Goal: Find contact information: Find contact information

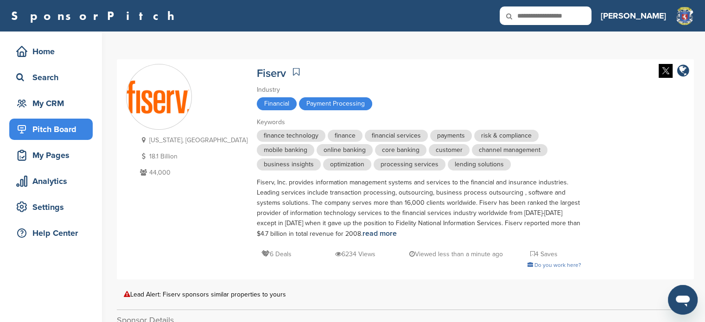
click at [68, 136] on div "Pitch Board" at bounding box center [53, 129] width 79 height 17
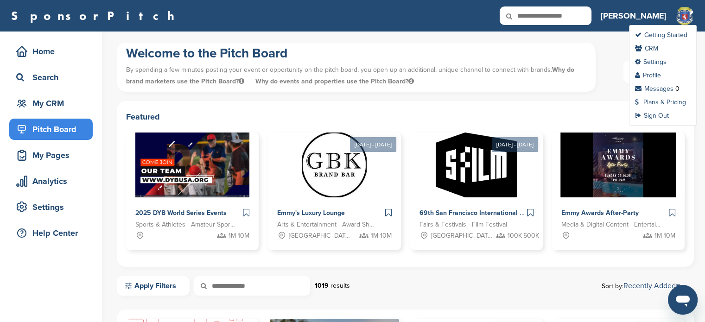
click at [683, 14] on img at bounding box center [685, 16] width 19 height 20
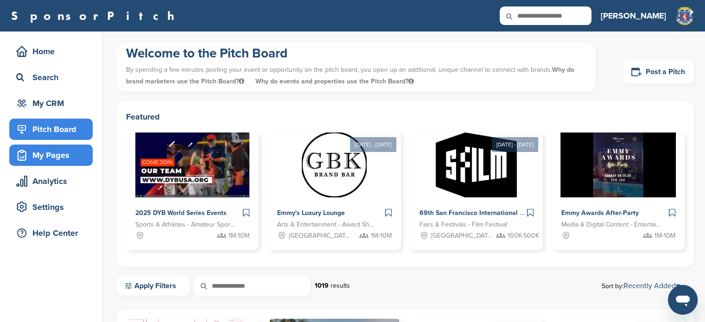
click at [63, 156] on div "My Pages" at bounding box center [53, 155] width 79 height 17
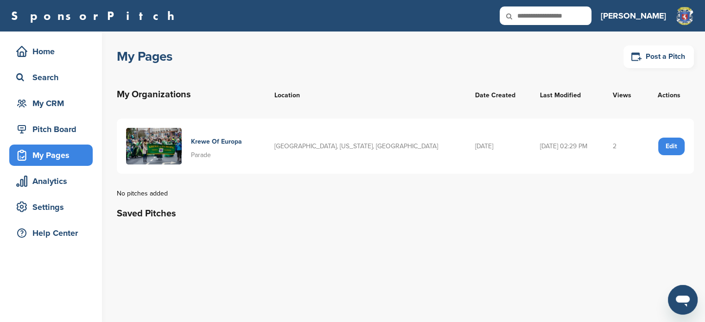
click at [63, 156] on div "My Pages" at bounding box center [53, 155] width 79 height 17
click at [660, 148] on div "Edit" at bounding box center [671, 147] width 26 height 18
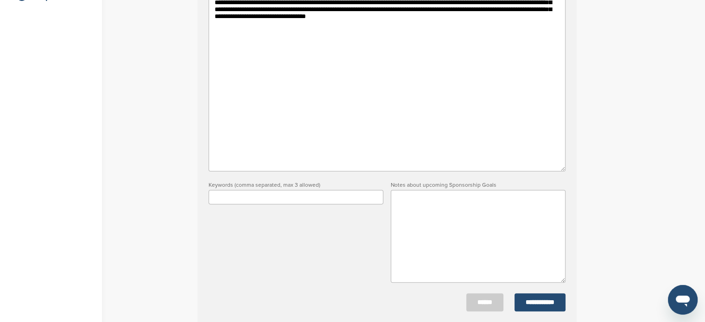
scroll to position [238, 0]
click at [322, 200] on input "text" at bounding box center [296, 196] width 175 height 14
type input "**********"
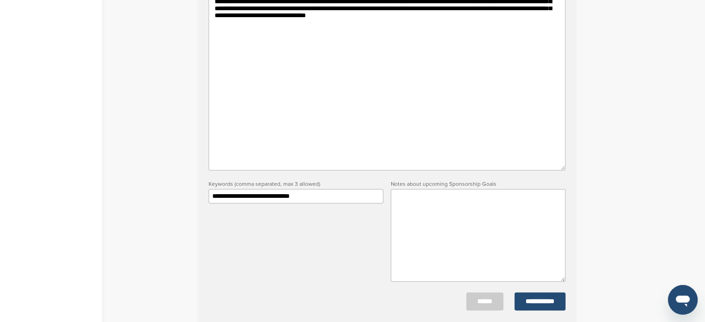
click at [412, 230] on textarea at bounding box center [478, 235] width 175 height 93
paste textarea "**********"
type textarea "**********"
click at [549, 298] on input "**********" at bounding box center [540, 302] width 51 height 18
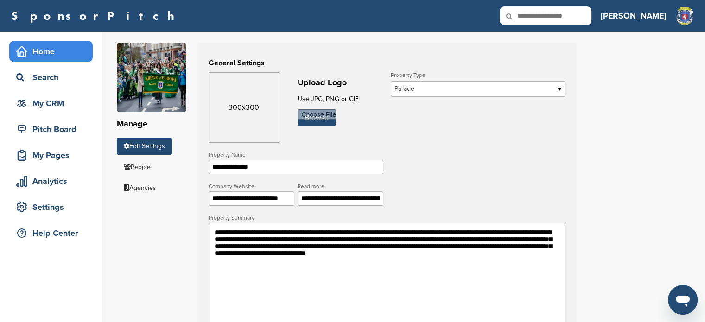
click at [56, 58] on div "Home" at bounding box center [53, 51] width 79 height 17
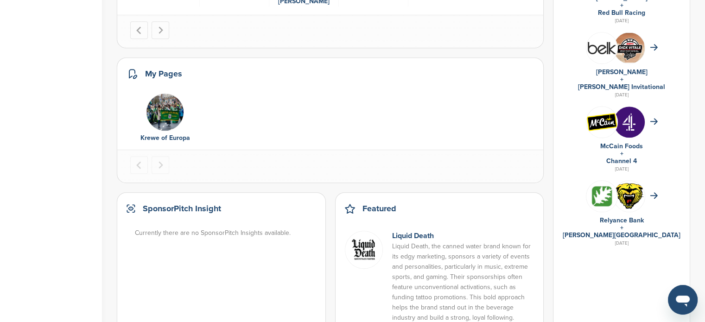
scroll to position [563, 0]
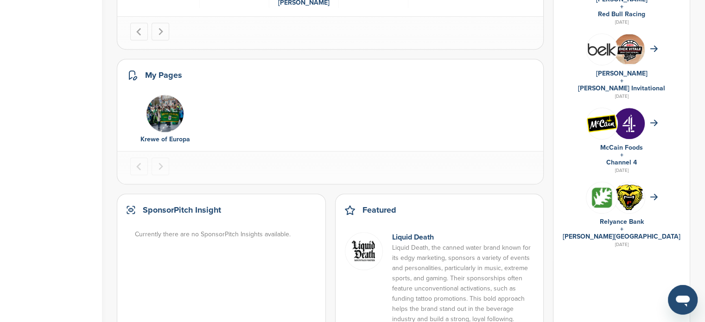
click at [613, 121] on img at bounding box center [602, 123] width 31 height 19
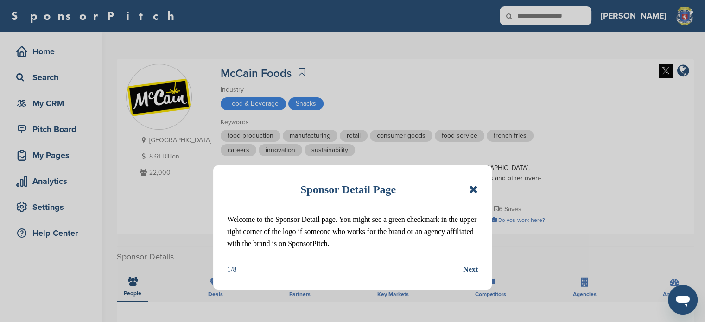
click at [469, 186] on icon at bounding box center [473, 189] width 9 height 11
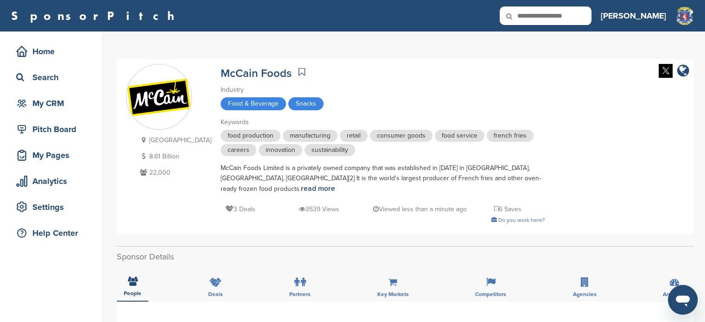
click at [531, 14] on icon at bounding box center [516, 15] width 32 height 19
click at [54, 51] on div "Home" at bounding box center [53, 51] width 79 height 17
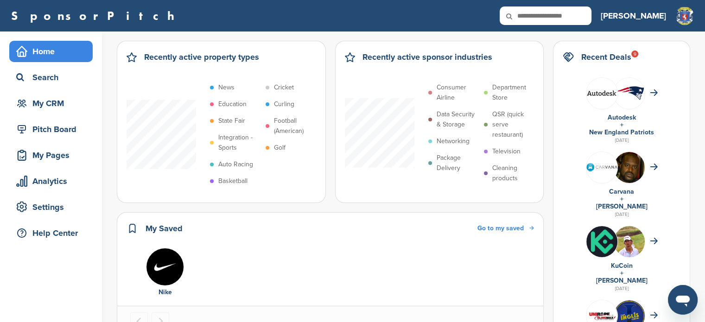
click at [531, 15] on icon at bounding box center [516, 15] width 32 height 19
click at [580, 16] on input "text" at bounding box center [546, 15] width 92 height 19
type input "*********"
click at [531, 13] on icon at bounding box center [516, 15] width 32 height 19
click at [531, 17] on icon at bounding box center [516, 15] width 32 height 19
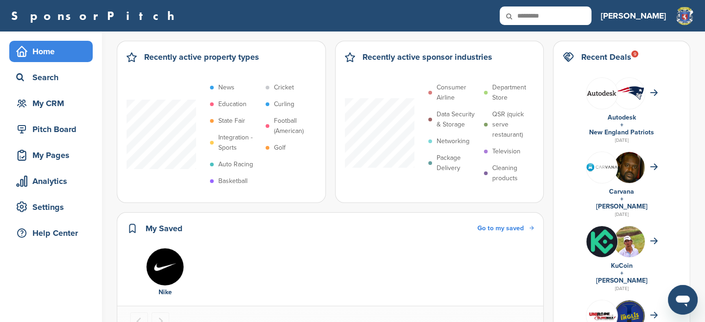
click at [592, 17] on input "*********" at bounding box center [546, 15] width 92 height 19
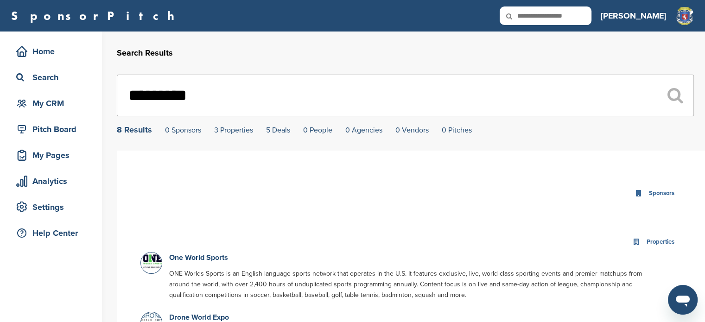
click at [592, 13] on input "text" at bounding box center [546, 15] width 92 height 19
type input "**********"
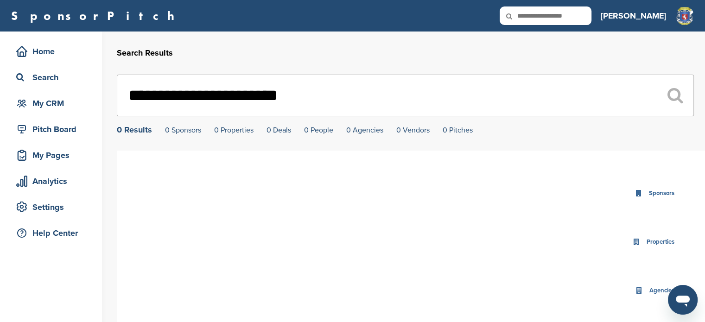
click at [592, 13] on input "text" at bounding box center [546, 15] width 92 height 19
type input "**********"
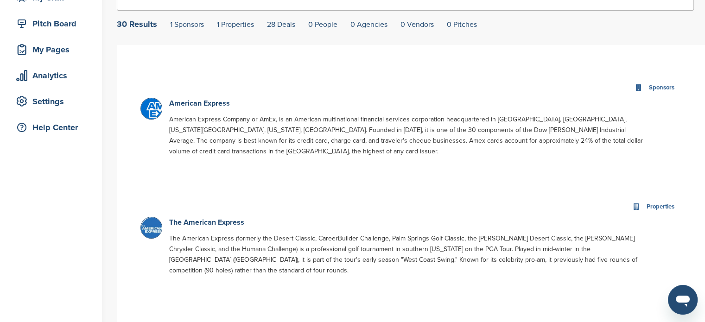
scroll to position [98, 0]
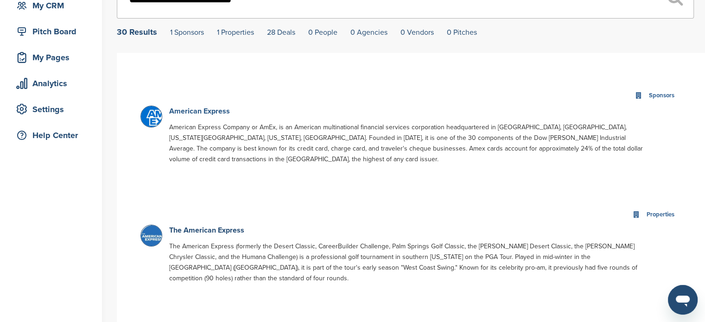
click at [211, 111] on link "American Express" at bounding box center [199, 111] width 61 height 9
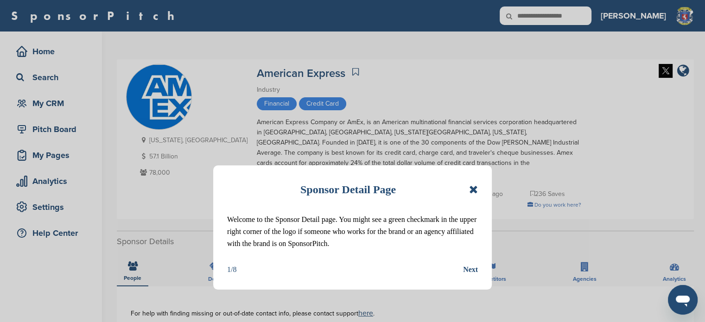
click at [476, 185] on icon at bounding box center [473, 189] width 9 height 11
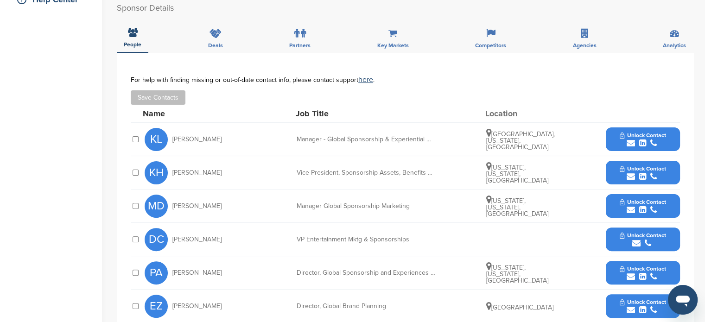
scroll to position [236, 0]
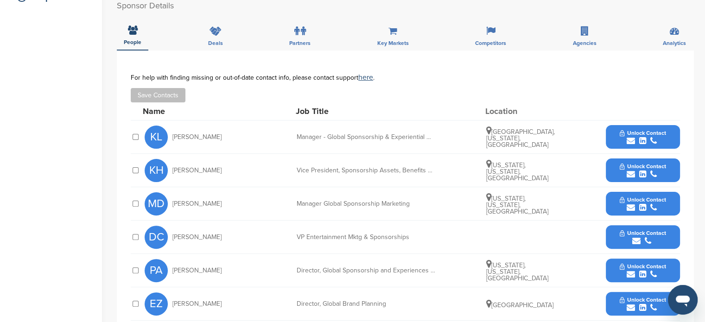
click at [630, 170] on icon "submit" at bounding box center [631, 174] width 8 height 8
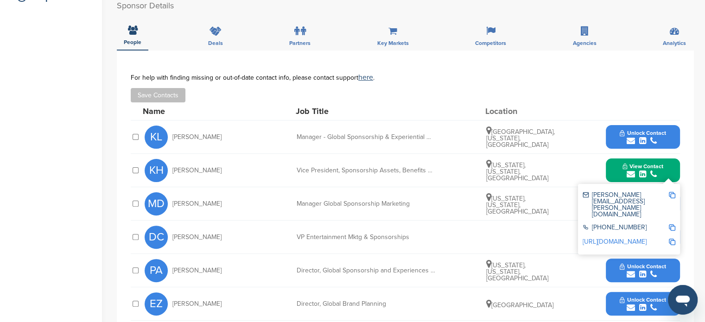
click at [672, 192] on img at bounding box center [672, 195] width 6 height 6
click at [670, 192] on img at bounding box center [672, 195] width 6 height 6
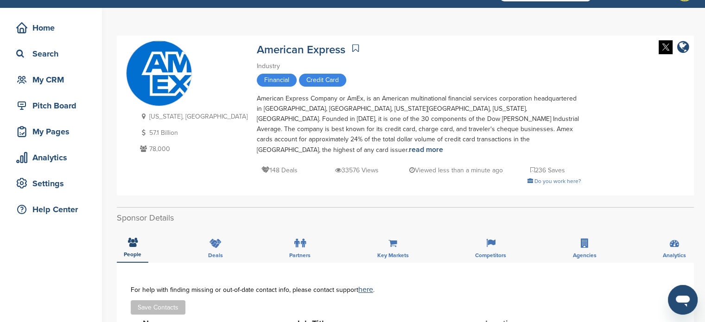
scroll to position [0, 0]
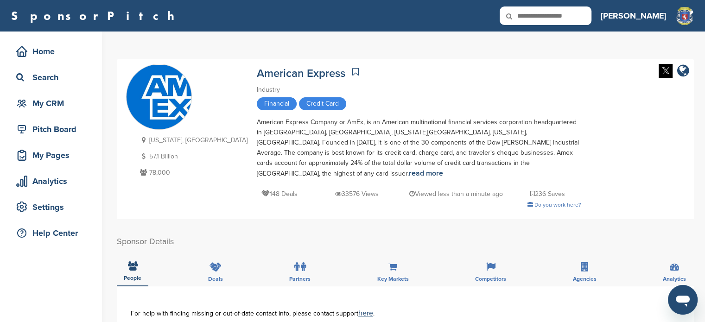
click at [592, 14] on input "text" at bounding box center [546, 15] width 92 height 19
type input "****"
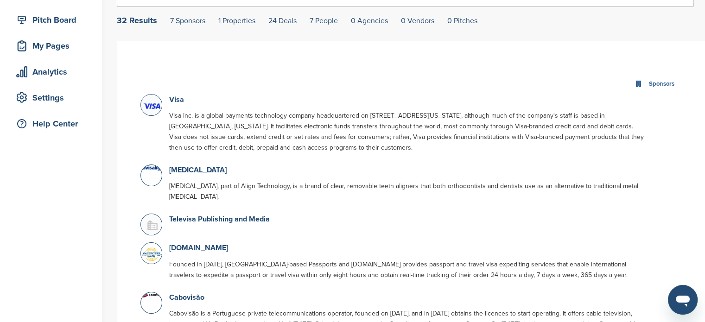
scroll to position [108, 0]
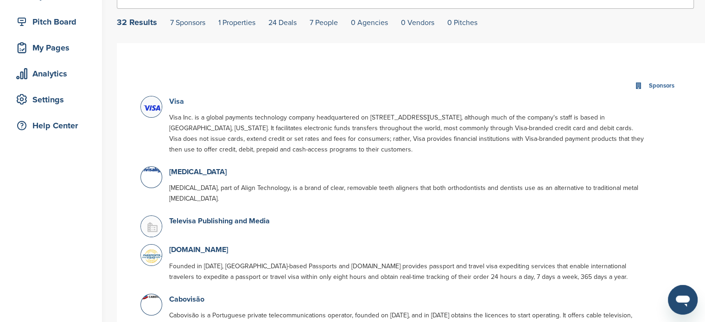
click at [179, 101] on link "Visa" at bounding box center [176, 101] width 15 height 9
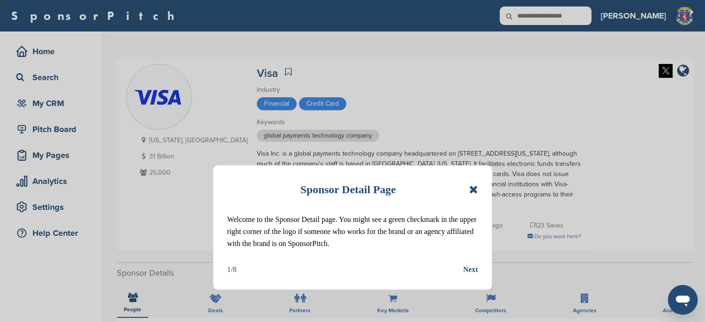
click at [472, 185] on icon at bounding box center [473, 189] width 9 height 11
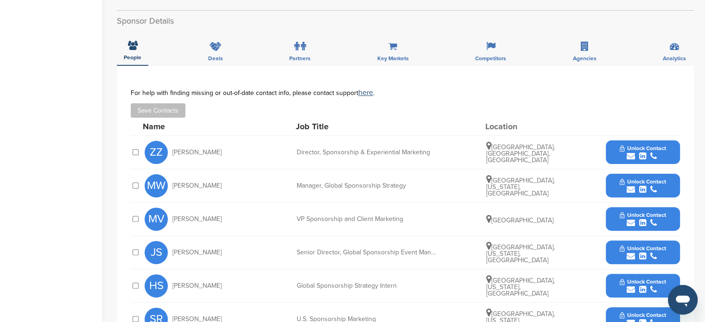
scroll to position [255, 0]
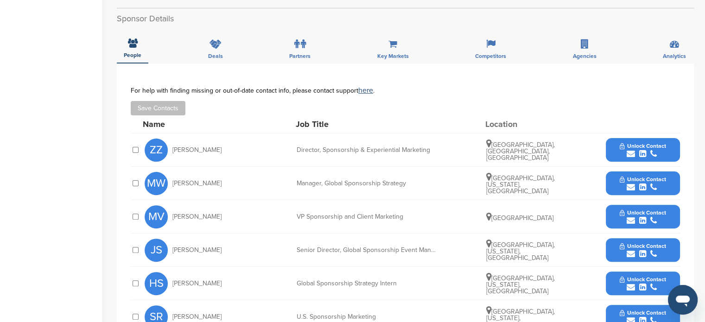
click at [635, 215] on button "Unlock Contact" at bounding box center [643, 217] width 68 height 28
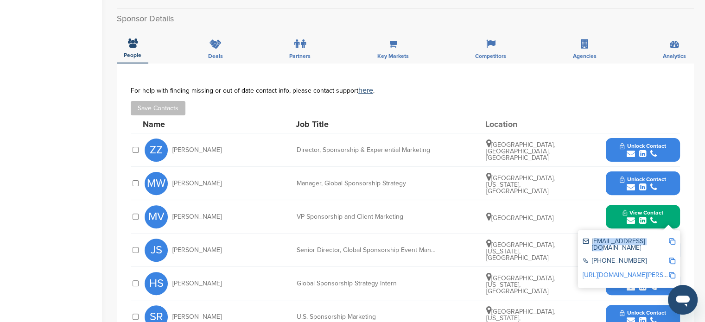
drag, startPoint x: 649, startPoint y: 239, endPoint x: 593, endPoint y: 239, distance: 56.1
click at [593, 239] on div "mvicente@visa.com" at bounding box center [626, 244] width 86 height 13
copy div "mvicente@visa.com"
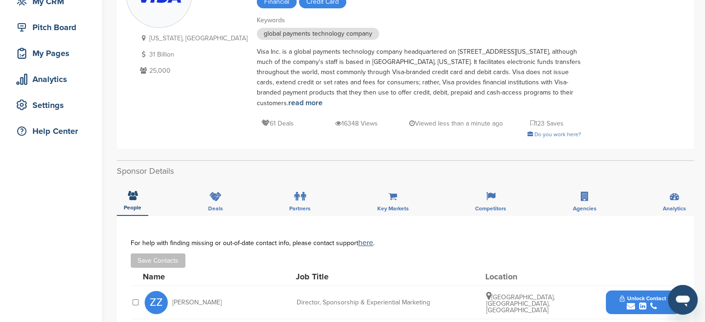
scroll to position [0, 0]
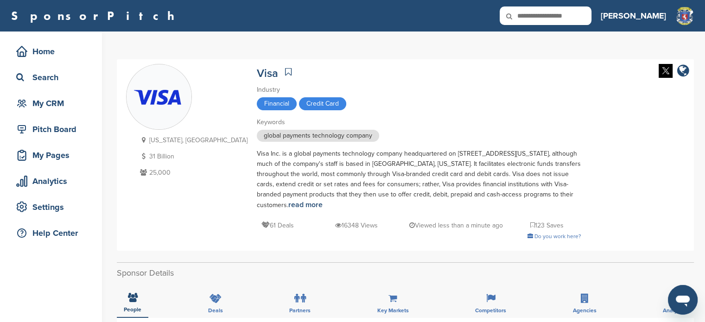
click at [531, 14] on icon at bounding box center [516, 15] width 32 height 19
click at [581, 14] on input "text" at bounding box center [546, 15] width 92 height 19
type input "*******"
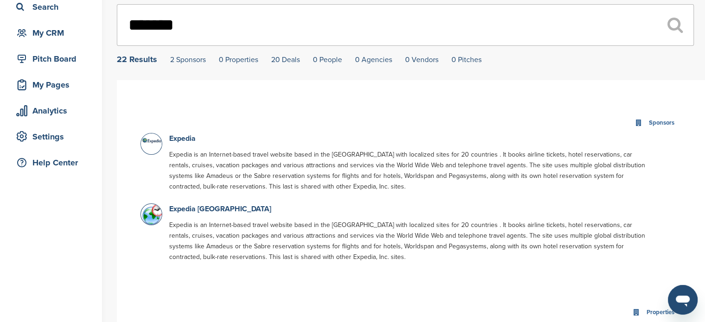
scroll to position [79, 0]
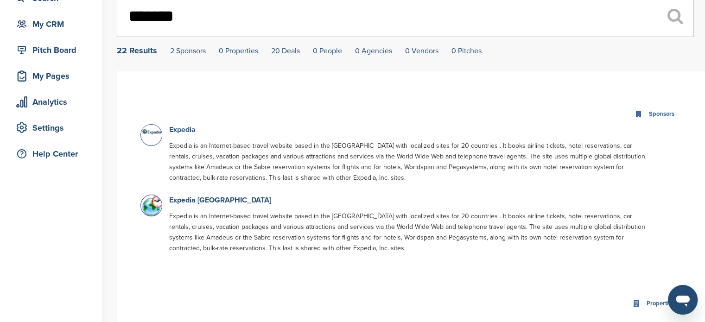
click at [181, 130] on link "Expedia" at bounding box center [182, 129] width 26 height 9
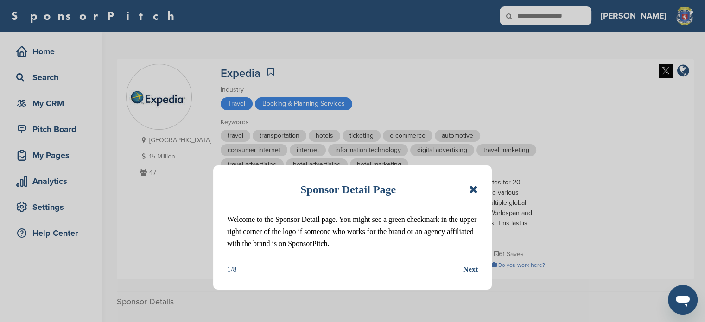
click at [475, 188] on icon at bounding box center [473, 189] width 9 height 11
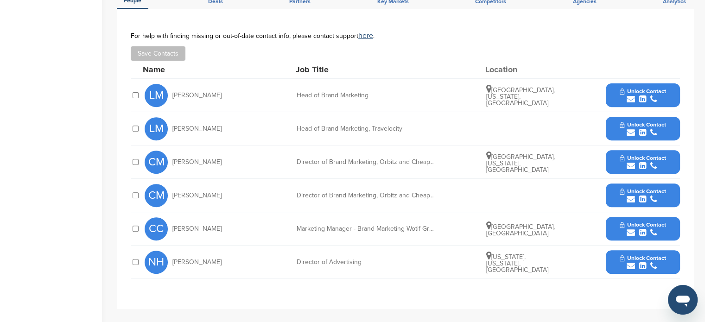
scroll to position [339, 0]
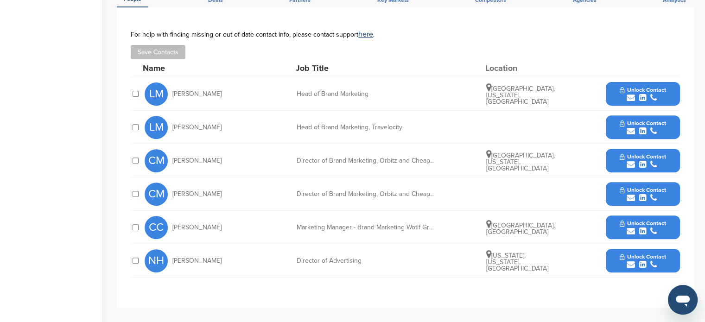
click at [627, 261] on icon "submit" at bounding box center [631, 265] width 8 height 8
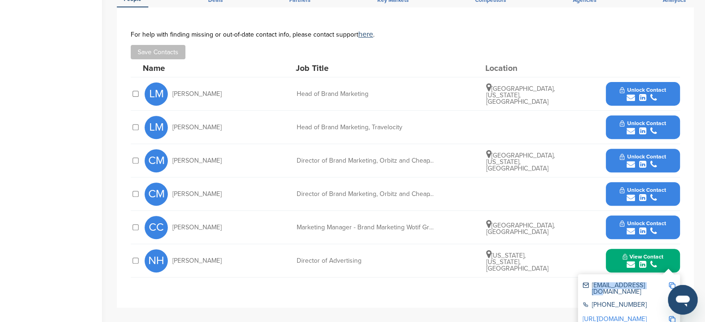
drag, startPoint x: 593, startPoint y: 285, endPoint x: 647, endPoint y: 282, distance: 54.8
click at [647, 282] on div "[EMAIL_ADDRESS][DOMAIN_NAME]" at bounding box center [626, 288] width 86 height 13
click at [633, 98] on icon "submit" at bounding box center [631, 98] width 8 height 8
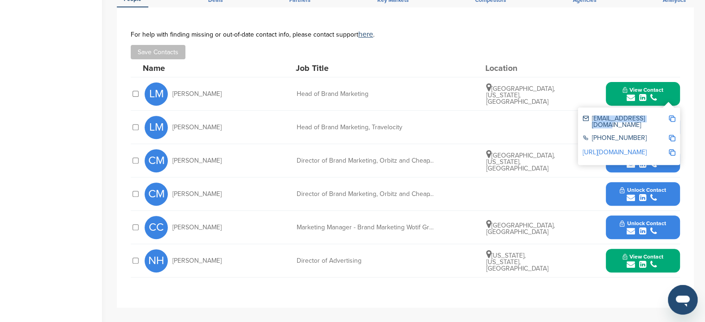
drag, startPoint x: 591, startPoint y: 117, endPoint x: 654, endPoint y: 118, distance: 63.1
click at [654, 118] on div "[EMAIL_ADDRESS][DOMAIN_NAME]" at bounding box center [626, 121] width 86 height 13
click at [638, 121] on div "[EMAIL_ADDRESS][DOMAIN_NAME]" at bounding box center [626, 121] width 86 height 13
drag, startPoint x: 655, startPoint y: 115, endPoint x: 592, endPoint y: 115, distance: 63.5
click at [592, 115] on div "[EMAIL_ADDRESS][DOMAIN_NAME]" at bounding box center [626, 121] width 86 height 13
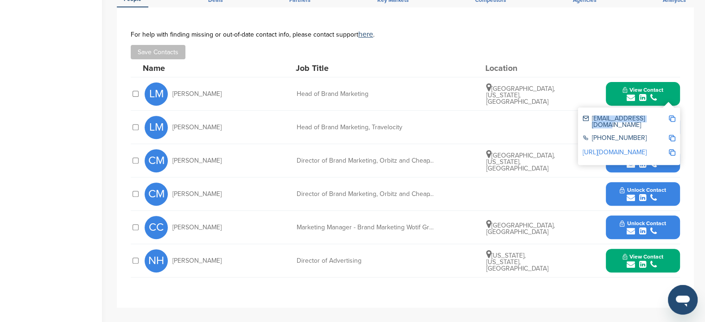
click at [610, 117] on div "[EMAIL_ADDRESS][DOMAIN_NAME]" at bounding box center [626, 121] width 86 height 13
drag, startPoint x: 591, startPoint y: 118, endPoint x: 653, endPoint y: 118, distance: 62.1
click at [653, 118] on div "[EMAIL_ADDRESS][DOMAIN_NAME]" at bounding box center [626, 121] width 86 height 13
click at [671, 118] on img at bounding box center [672, 118] width 6 height 6
copy div "[EMAIL_ADDRESS][DOMAIN_NAME]"
